Goal: Information Seeking & Learning: Find specific fact

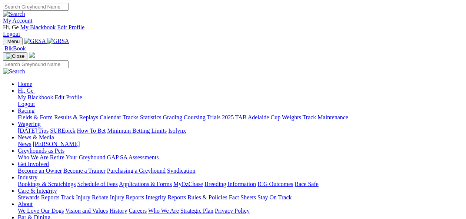
click at [34, 108] on link "Racing" at bounding box center [26, 111] width 17 height 6
click at [69, 38] on img at bounding box center [58, 41] width 22 height 7
click at [34, 108] on link "Racing" at bounding box center [26, 111] width 17 height 6
click at [162, 114] on link "Statistics" at bounding box center [151, 117] width 22 height 6
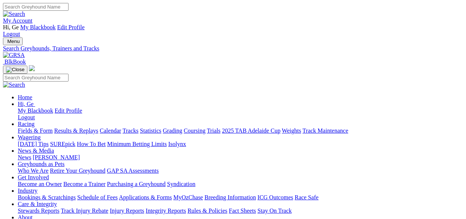
select select "cannington"
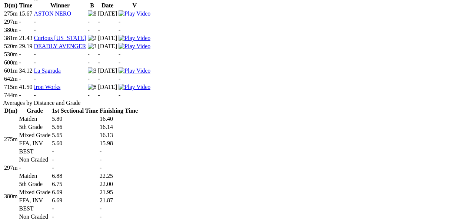
scroll to position [453, 0]
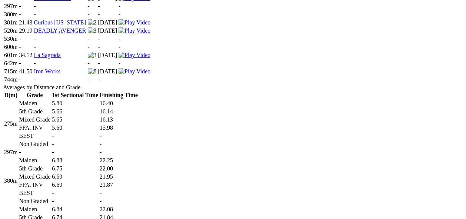
click at [99, 165] on td "6.75" at bounding box center [75, 168] width 47 height 7
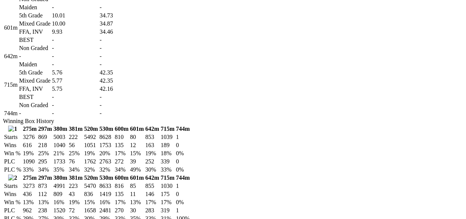
scroll to position [824, 0]
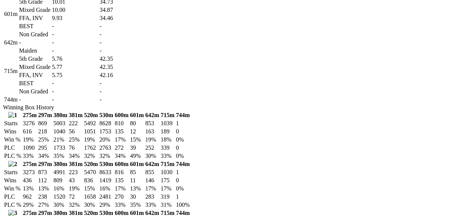
click at [99, 46] on td "-" at bounding box center [75, 42] width 47 height 7
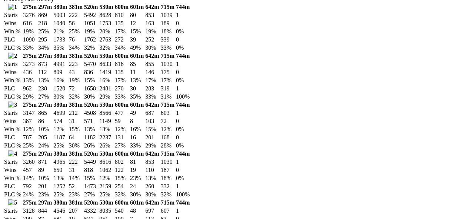
scroll to position [947, 0]
